Goal: Register for event/course

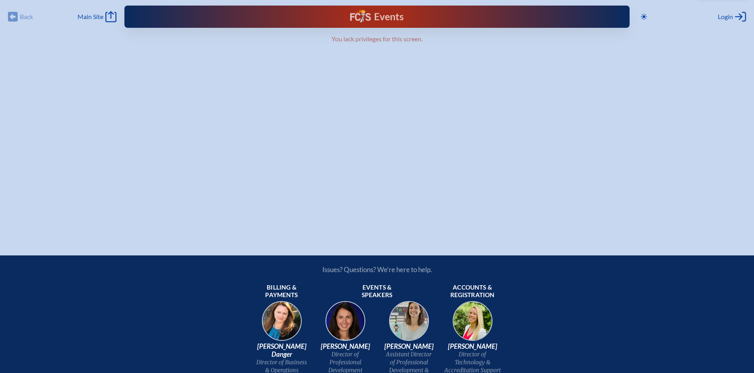
click at [359, 16] on img at bounding box center [360, 16] width 21 height 13
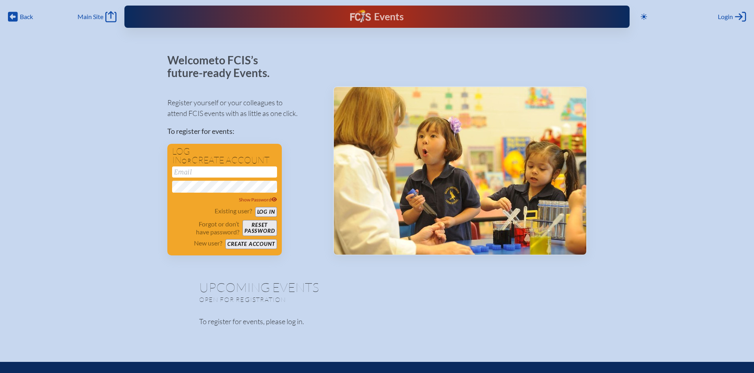
type input "[PERSON_NAME][EMAIL_ADDRESS][PERSON_NAME][DOMAIN_NAME]"
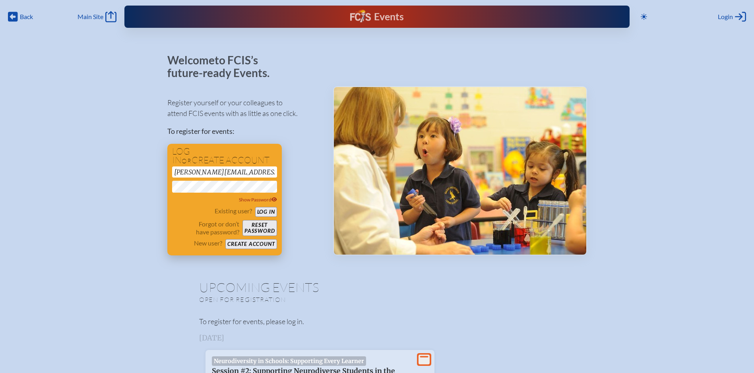
click at [266, 208] on button "Log in" at bounding box center [266, 212] width 22 height 10
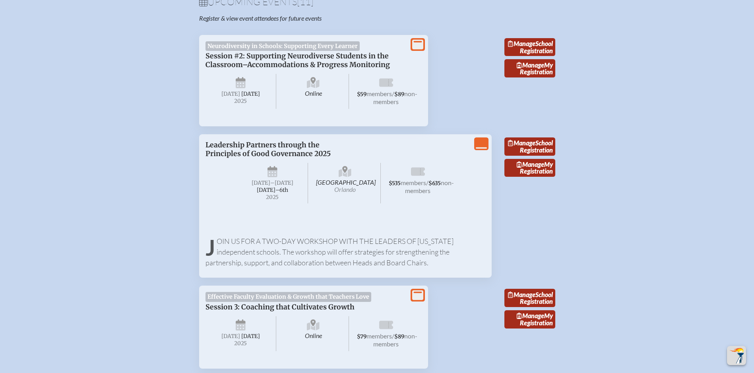
scroll to position [278, 0]
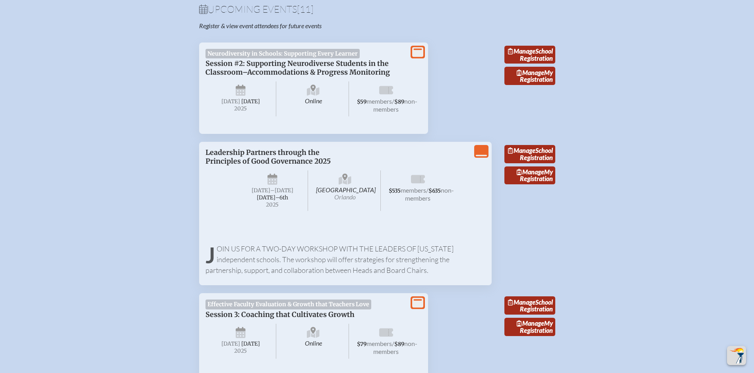
click at [286, 163] on span "Leadership Partners through the Principles of Good Governance 2025" at bounding box center [267, 156] width 125 height 17
click at [482, 157] on icon "View Less" at bounding box center [481, 151] width 11 height 11
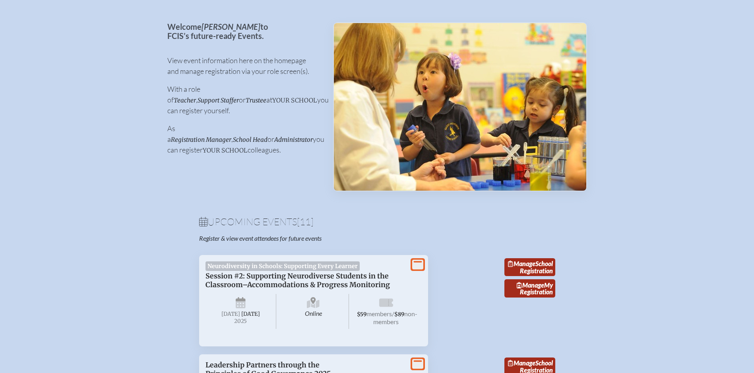
scroll to position [0, 0]
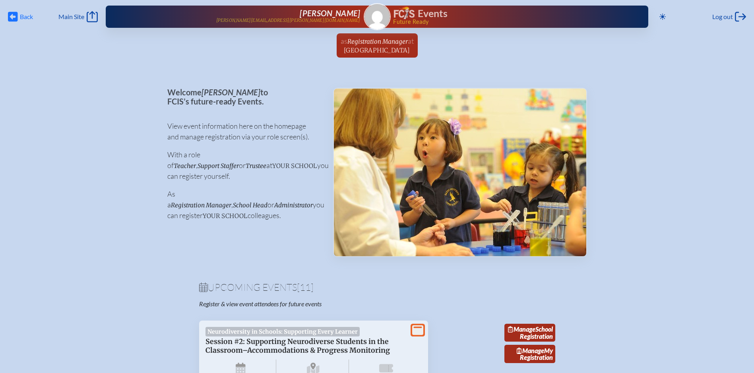
click at [16, 15] on icon at bounding box center [13, 17] width 10 height 10
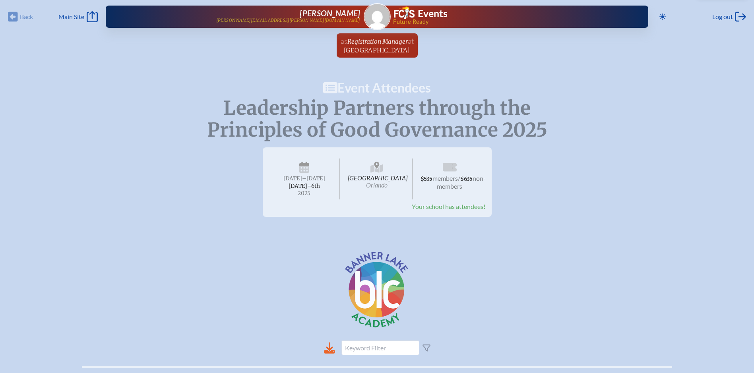
click at [377, 183] on span "Hyatt Regency Orlando International Airport Orlando" at bounding box center [376, 179] width 71 height 41
click at [96, 15] on icon "Main Site" at bounding box center [92, 16] width 11 height 11
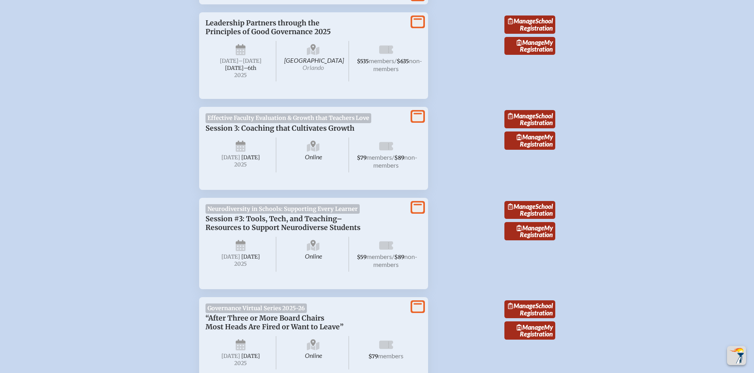
scroll to position [318, 0]
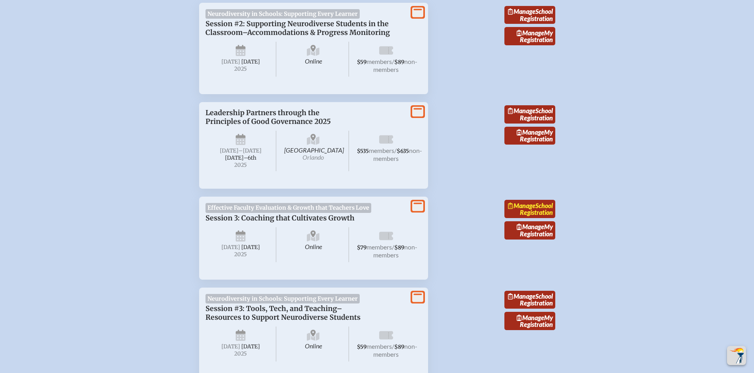
click at [536, 218] on link "Manage School Registration" at bounding box center [529, 209] width 51 height 18
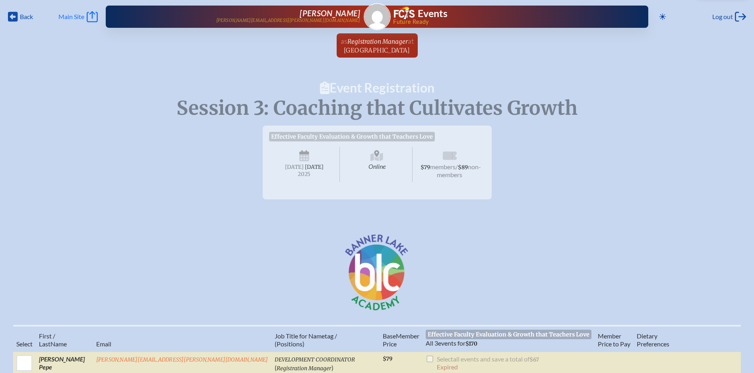
click at [98, 16] on icon "Main Site" at bounding box center [92, 16] width 11 height 11
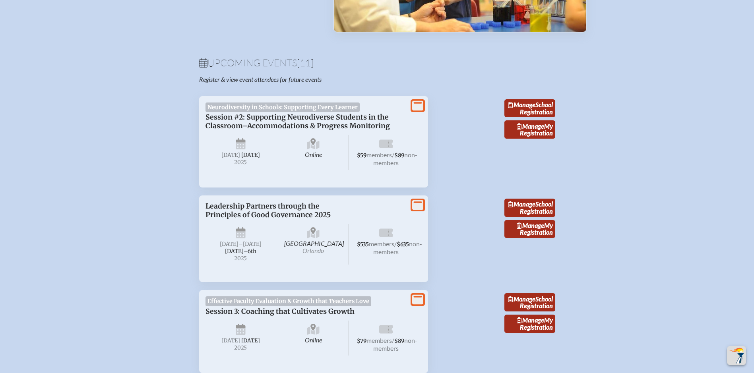
scroll to position [238, 0]
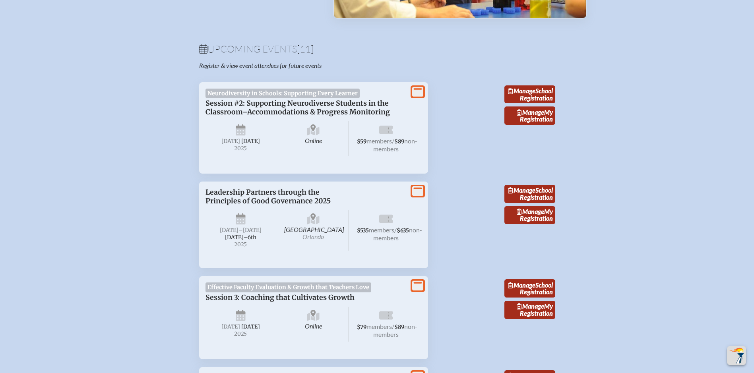
click at [416, 196] on icon at bounding box center [417, 191] width 11 height 10
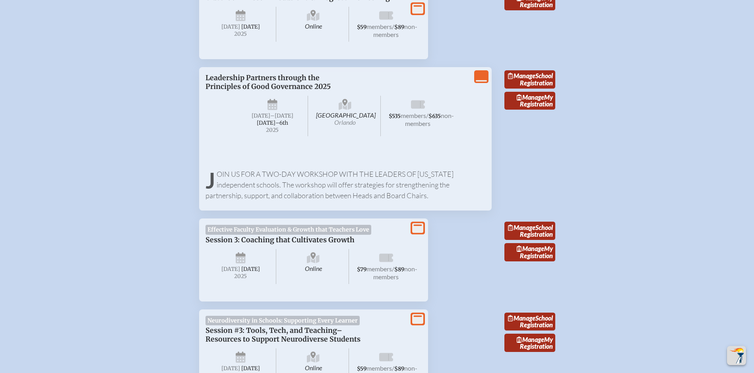
scroll to position [358, 0]
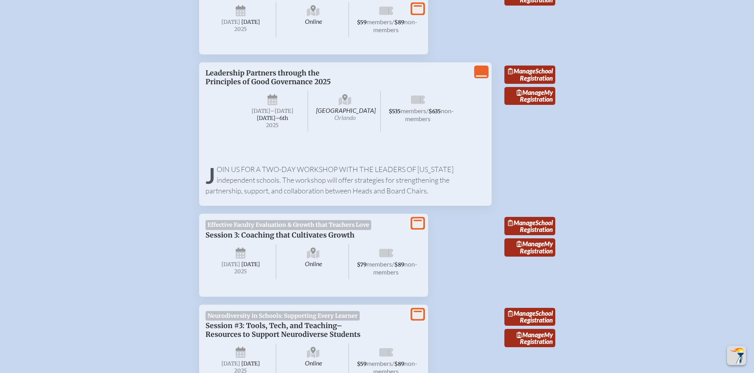
click at [262, 86] on span "Leadership Partners through the Principles of Good Governance 2025" at bounding box center [267, 77] width 125 height 17
click at [311, 193] on p "Join us for a two-day workshop with the leaders of [US_STATE] independent schoo…" at bounding box center [345, 180] width 280 height 32
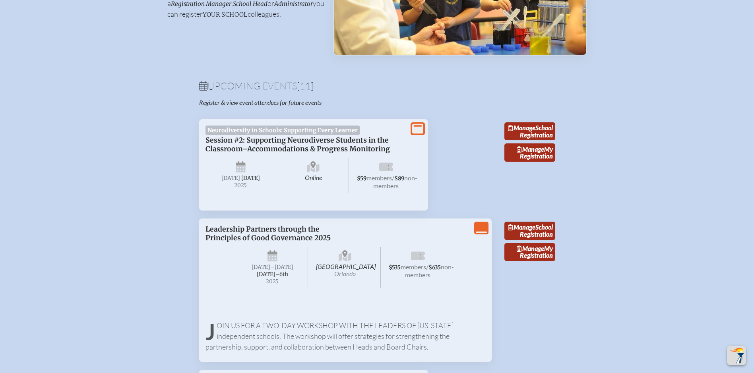
scroll to position [199, 0]
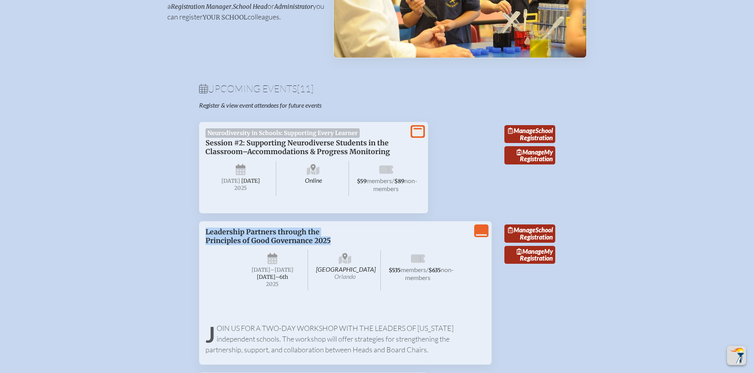
drag, startPoint x: 330, startPoint y: 251, endPoint x: 205, endPoint y: 241, distance: 125.5
click at [205, 241] on div "View Less Leadership Partners through the Principles of Good Governance 2025 [G…" at bounding box center [345, 293] width 292 height 144
drag, startPoint x: 205, startPoint y: 241, endPoint x: 219, endPoint y: 245, distance: 15.2
copy span "Leadership Partners through the Principles of Good Governance 2025"
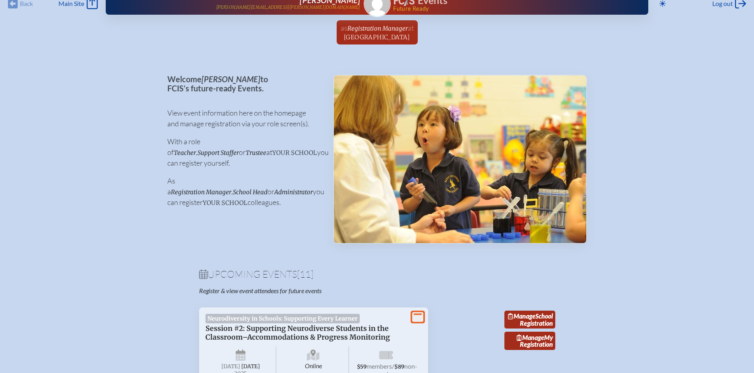
scroll to position [0, 0]
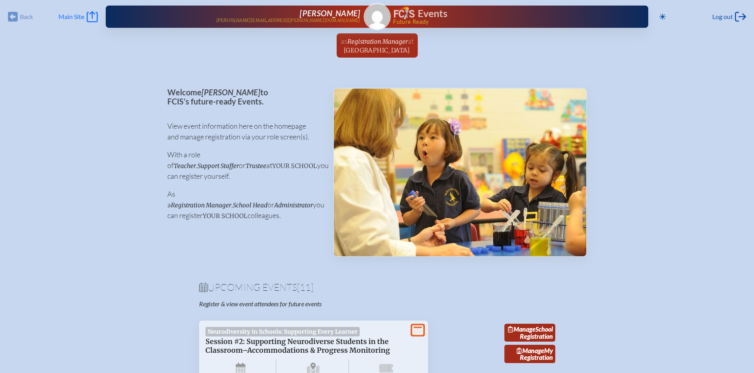
click at [95, 14] on icon "Main Site" at bounding box center [92, 16] width 11 height 11
